Goal: Browse casually: Explore the website without a specific task or goal

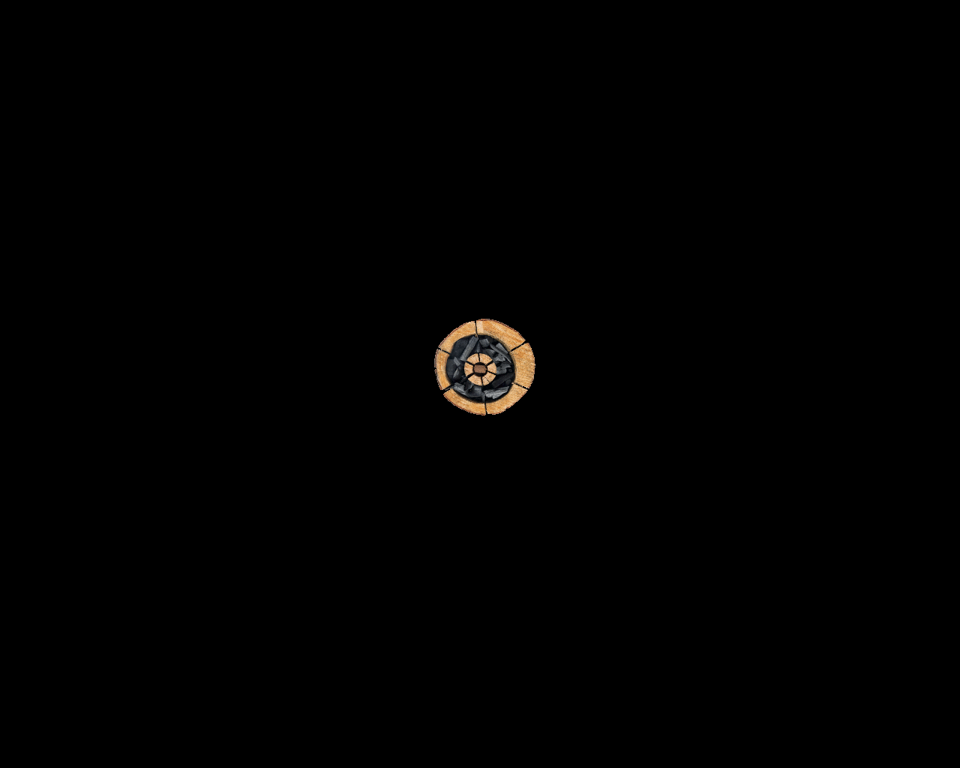
scroll to position [1629, 0]
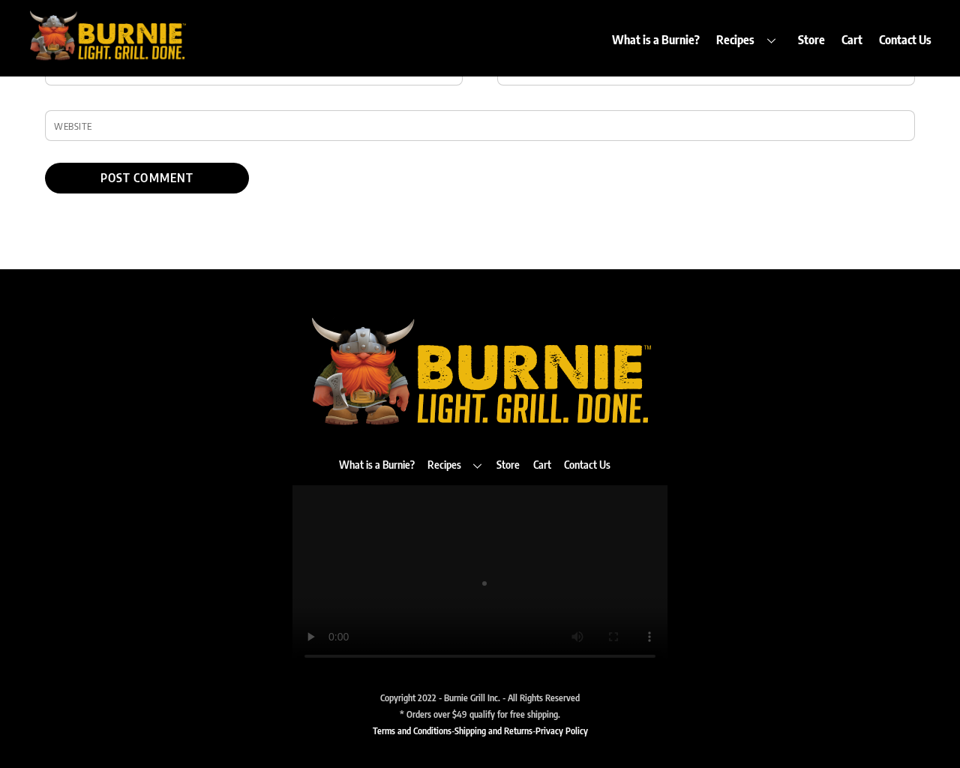
type textarea "1"
type input "MBWUpmEH"
type input "[EMAIL_ADDRESS][DOMAIN_NAME]"
type input "[URL][DOMAIN_NAME]"
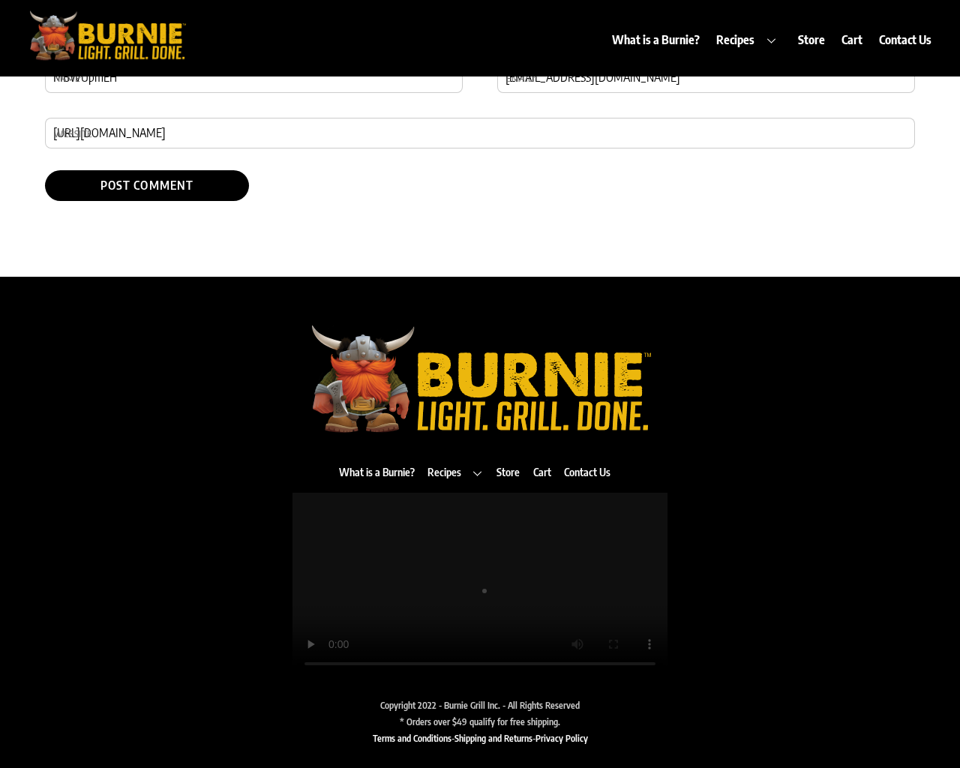
scroll to position [77, 0]
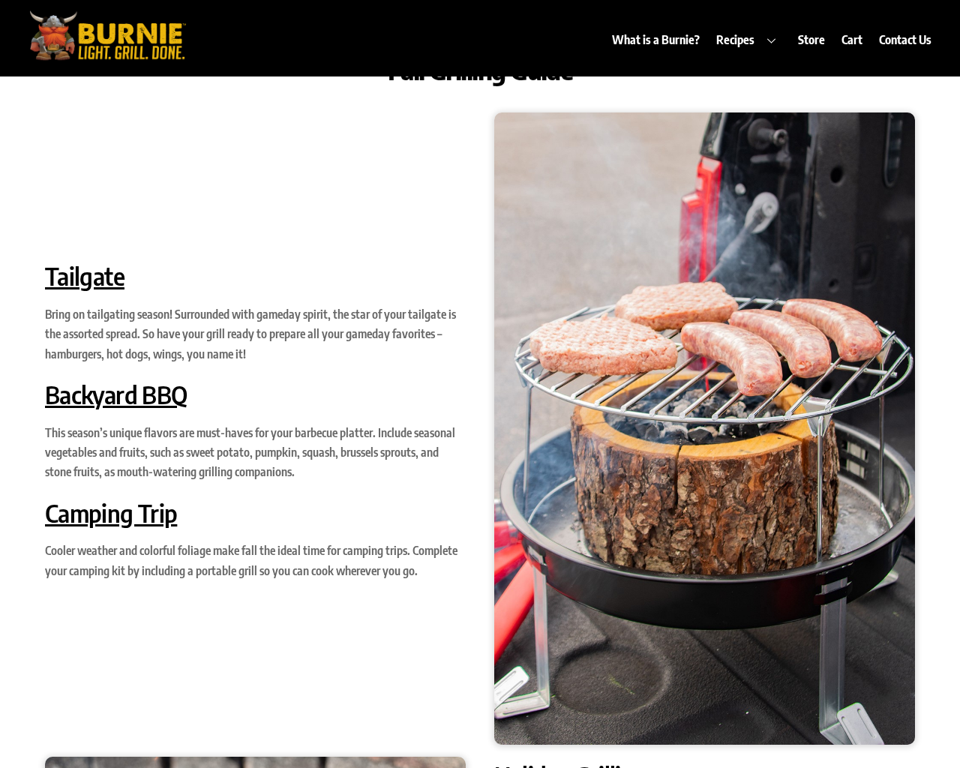
scroll to position [39, 0]
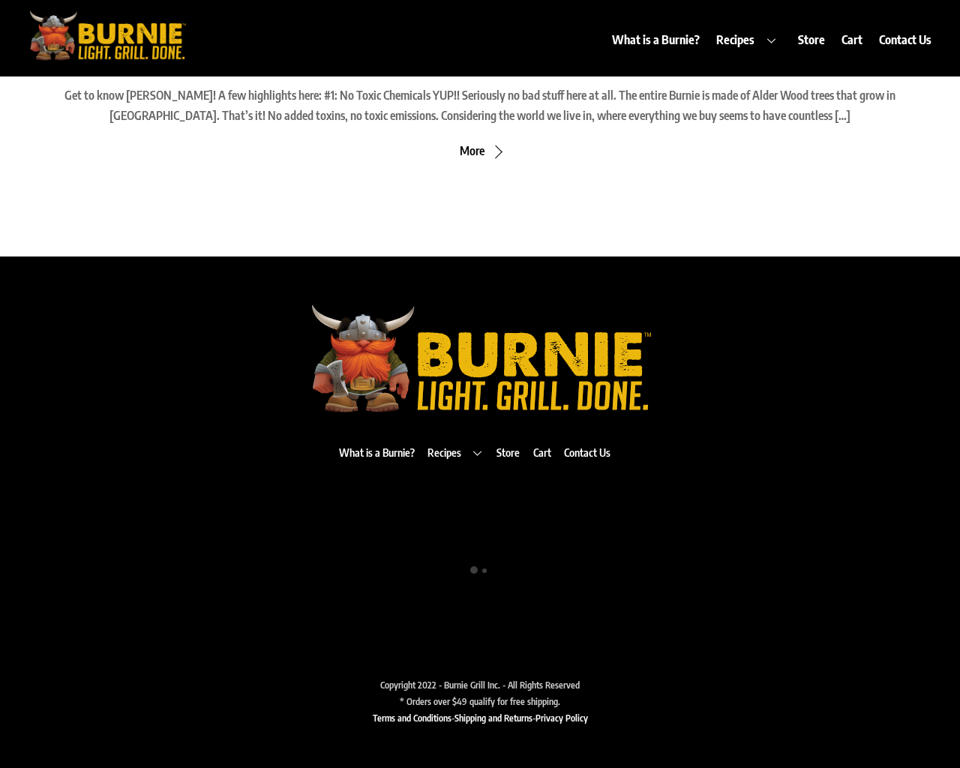
scroll to position [1323, 0]
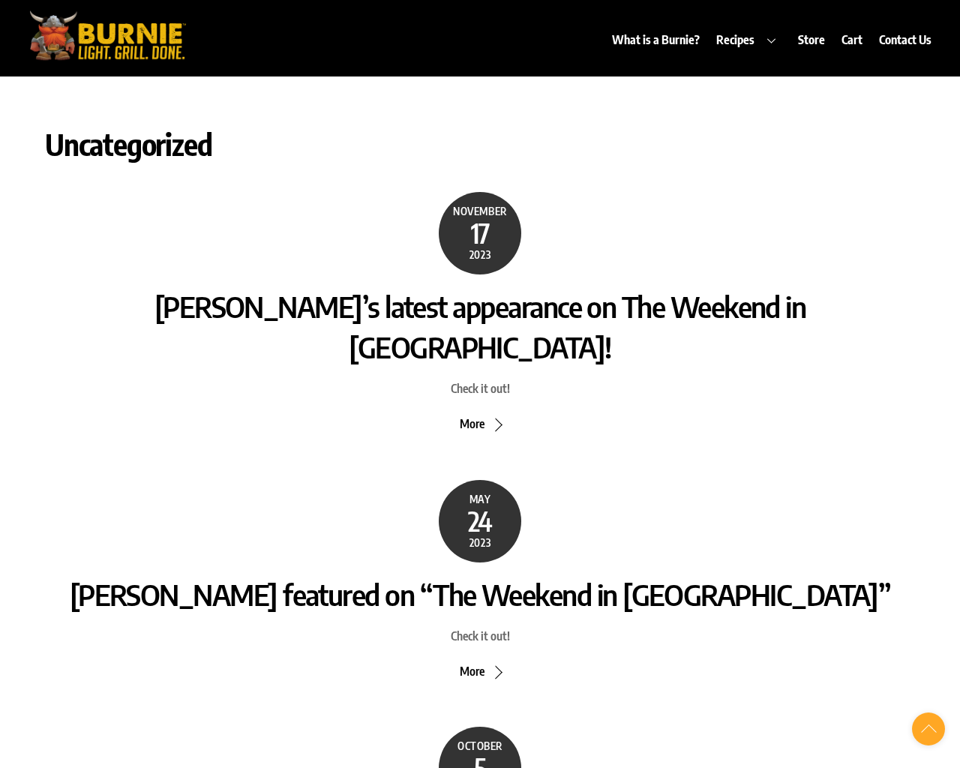
scroll to position [1323, 0]
